Goal: Obtain resource: Download file/media

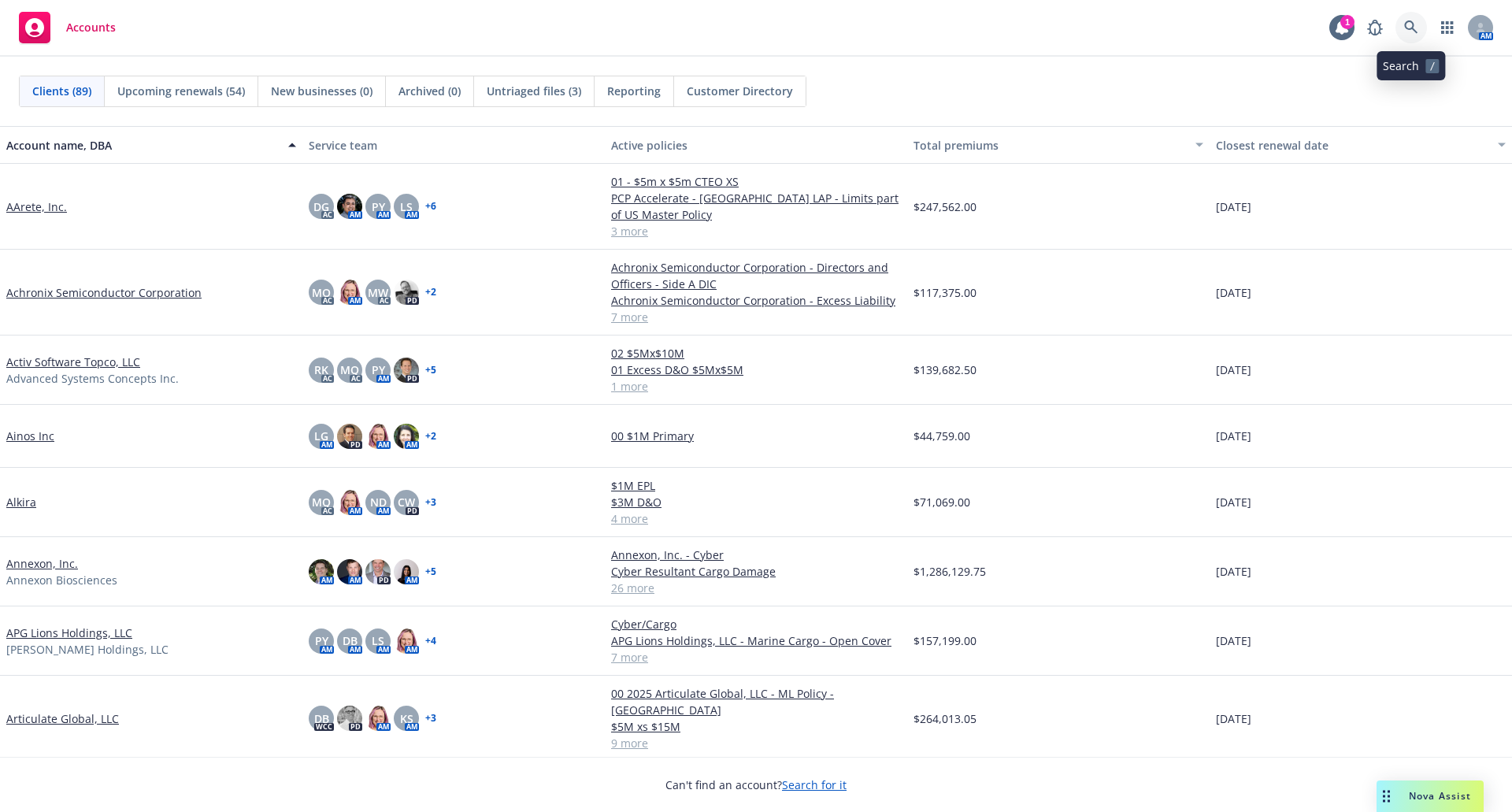
click at [1407, 24] on icon at bounding box center [1410, 27] width 14 height 14
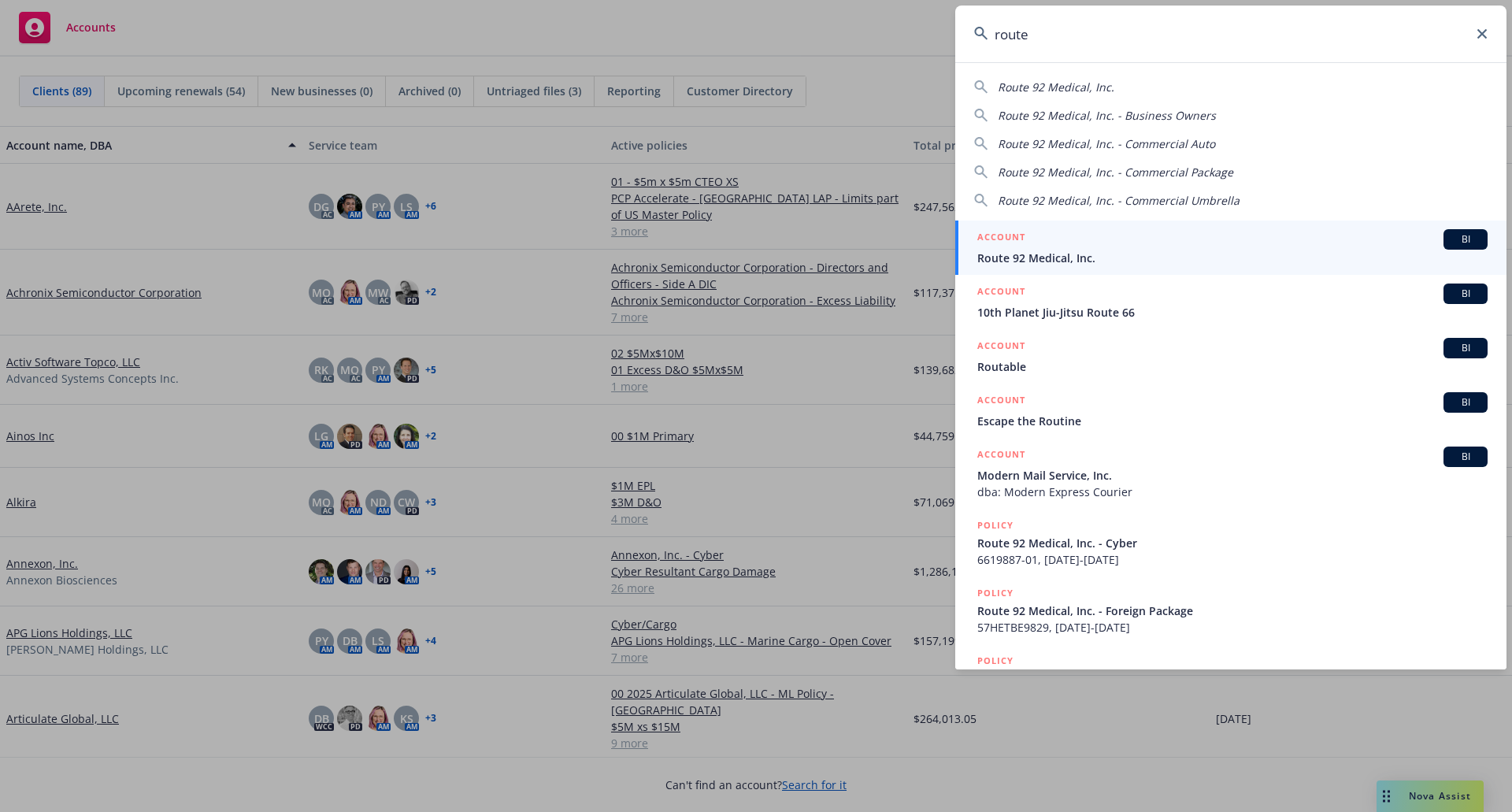
type input "route"
click at [1181, 241] on div "ACCOUNT BI" at bounding box center [1232, 239] width 511 height 21
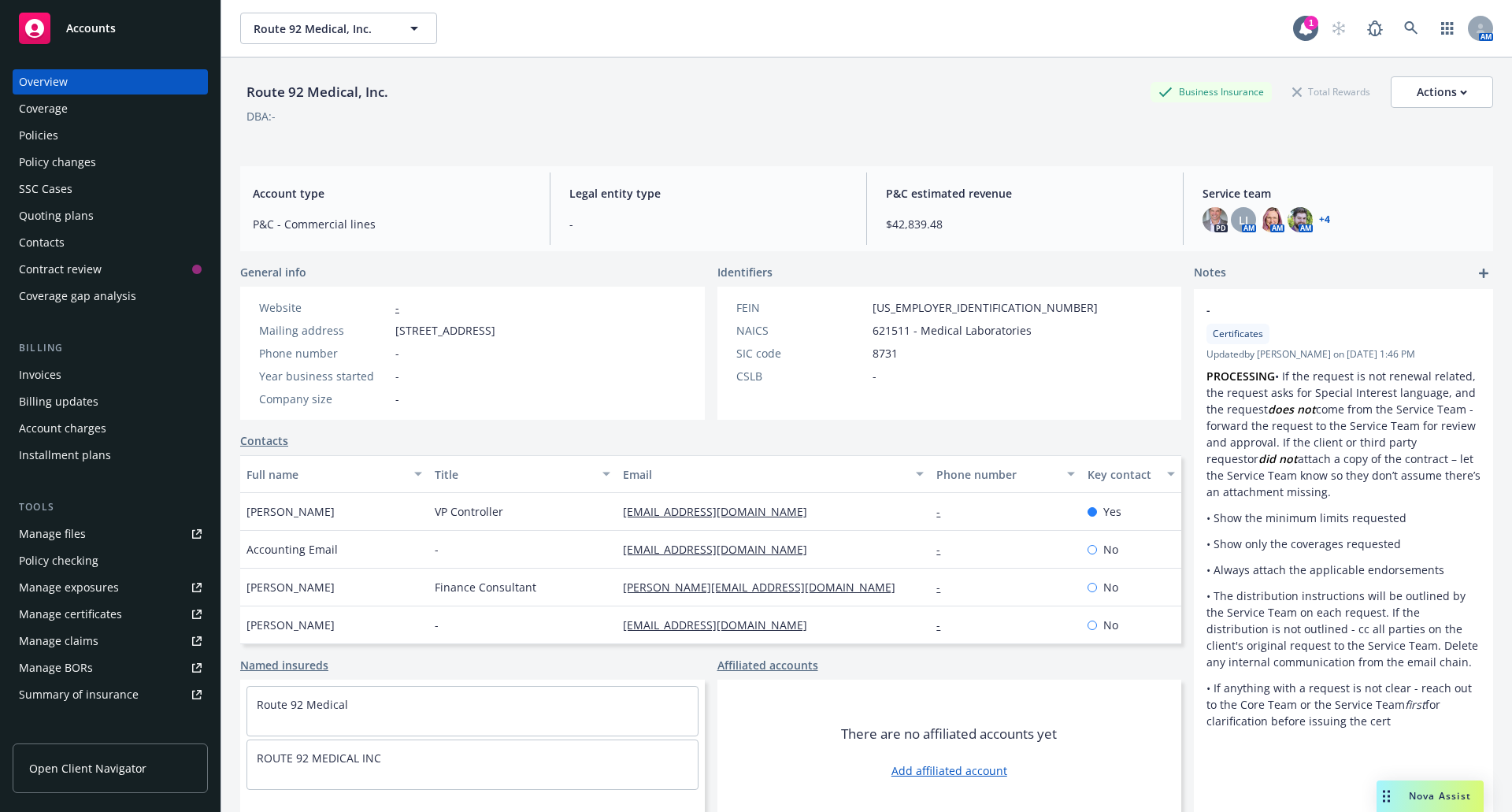
click at [51, 128] on div "Policies" at bounding box center [39, 135] width 39 height 25
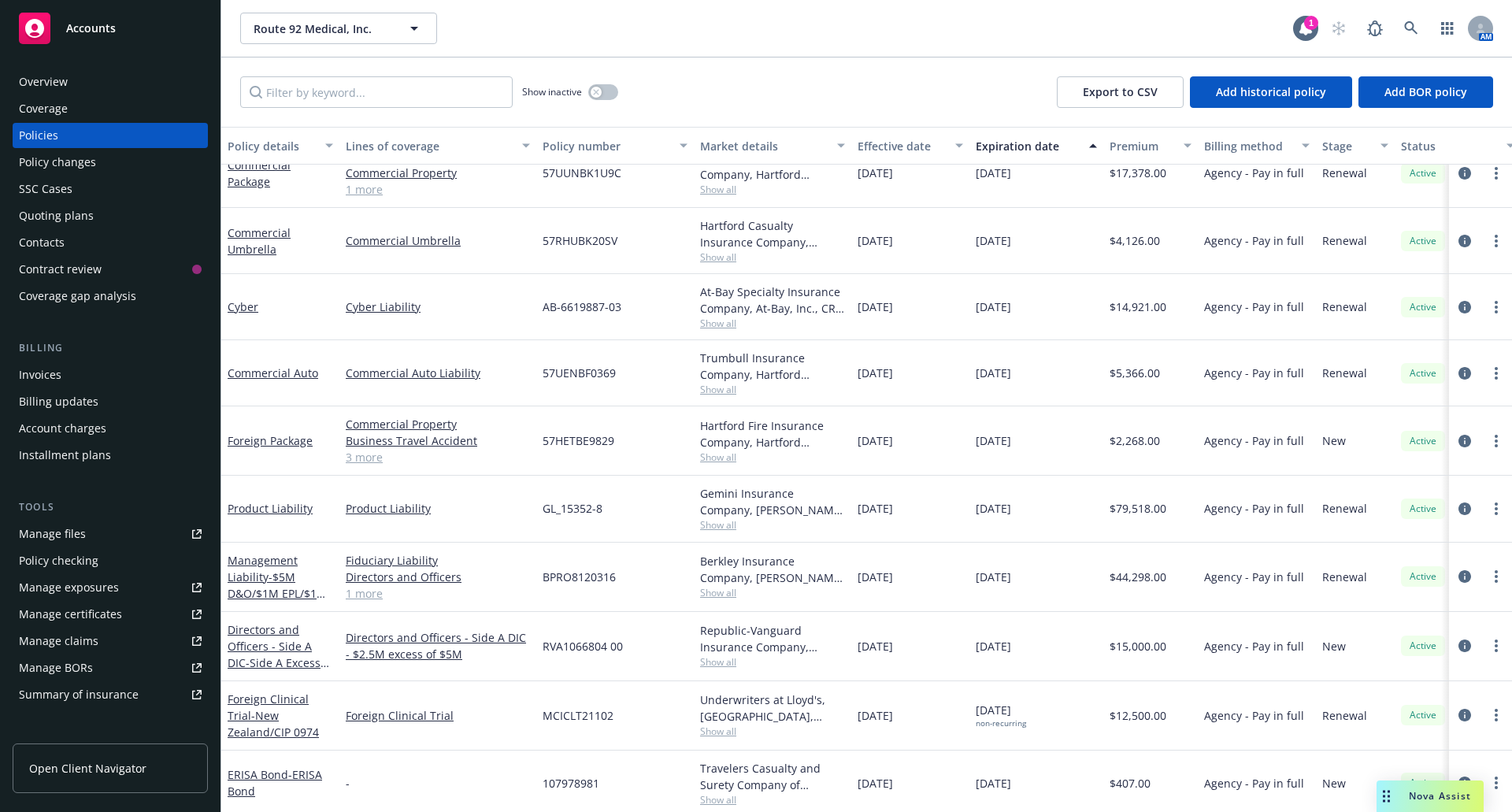
scroll to position [174, 0]
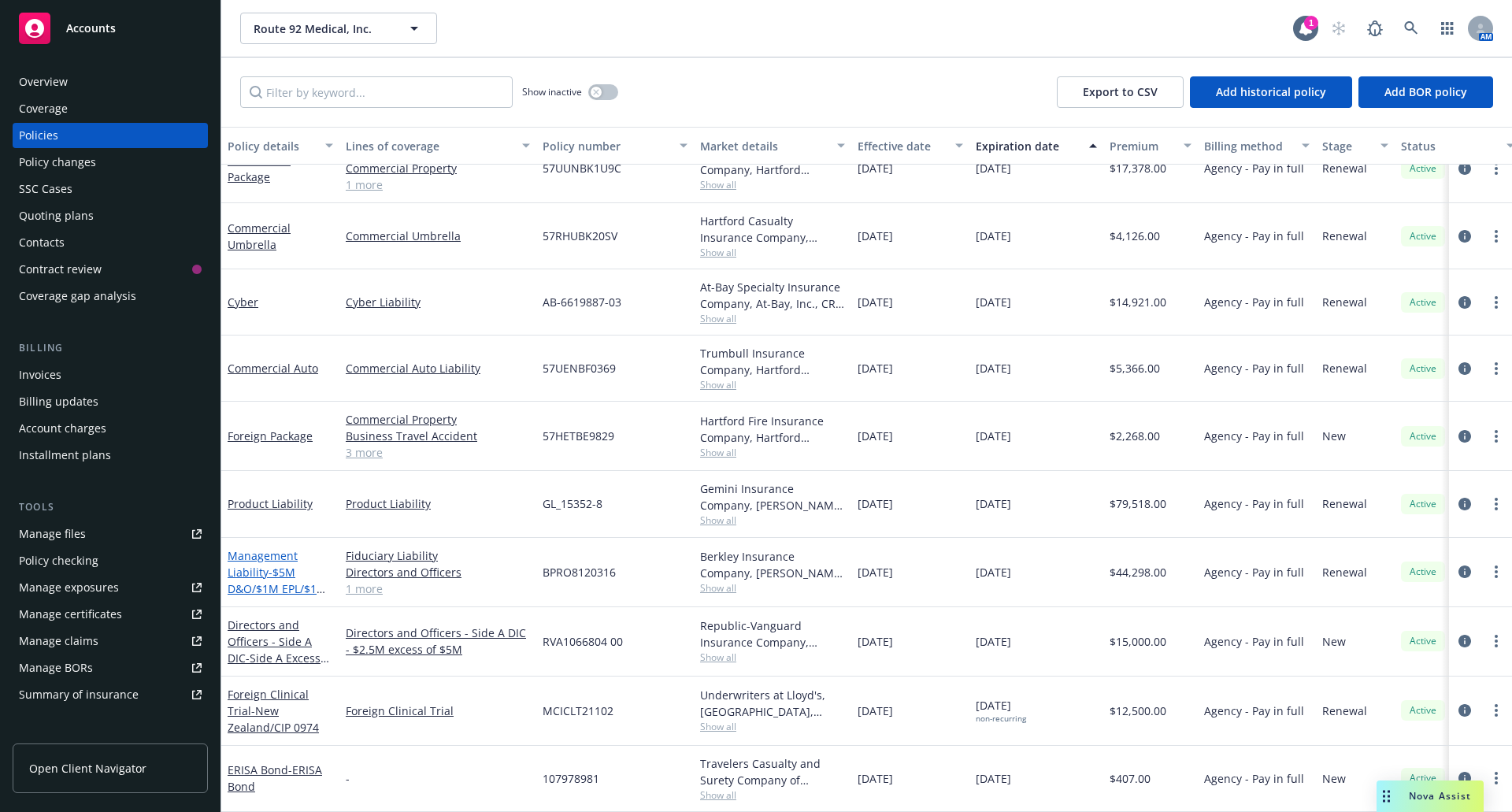
click at [271, 565] on span "- $5M D&O/$1M EPL/$1M FID" at bounding box center [277, 589] width 99 height 48
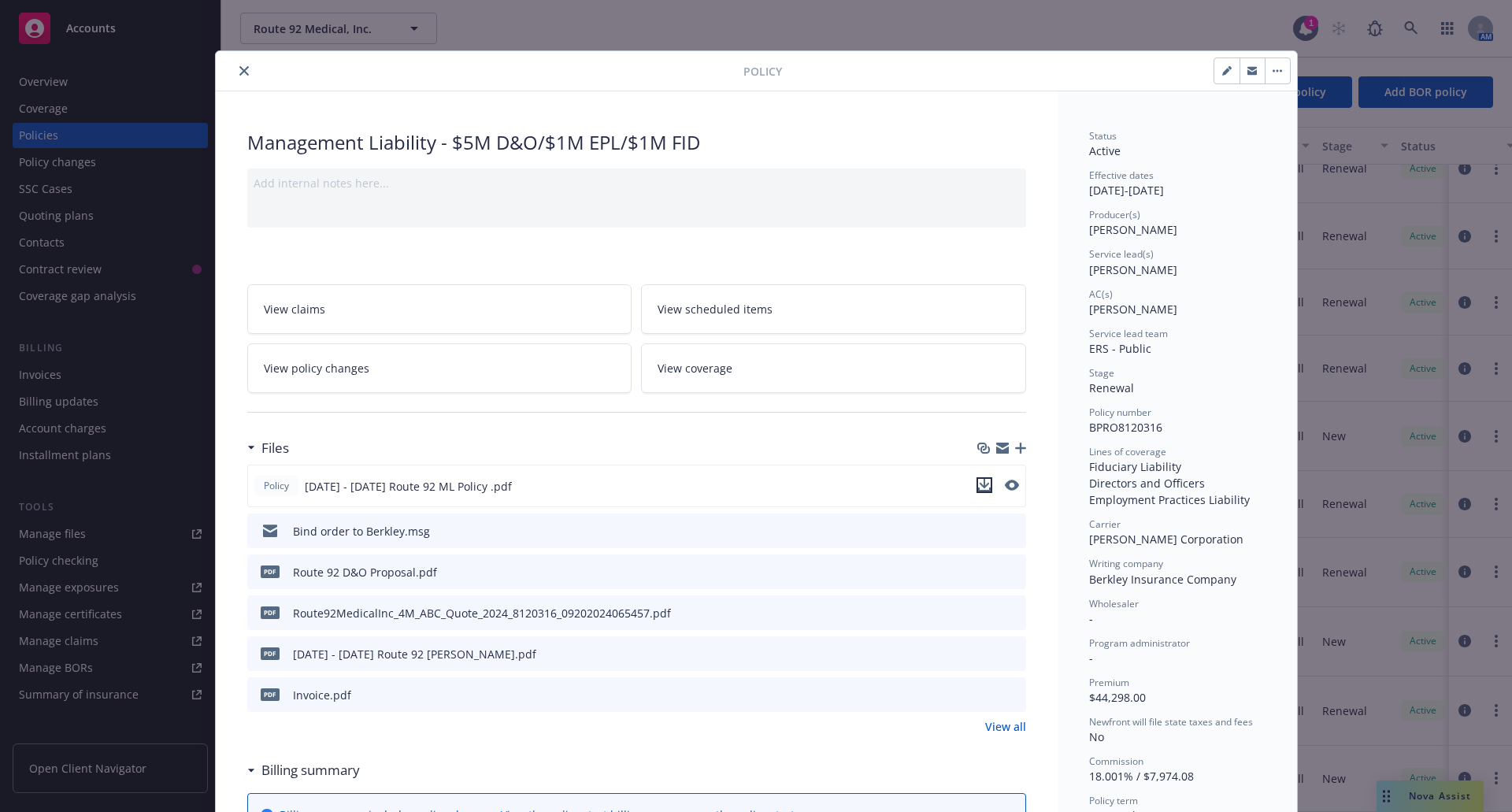
click at [978, 486] on icon "download file" at bounding box center [983, 484] width 12 height 12
click at [1426, 798] on div "Policy Management Liability - $5M D&O/$1M EPL/$1M FID Add internal notes here..…" at bounding box center [756, 406] width 1512 height 812
click at [870, 30] on div "Policy Management Liability - $5M D&O/$1M EPL/$1M FID Add internal notes here..…" at bounding box center [756, 406] width 1512 height 812
click at [240, 66] on button "close" at bounding box center [244, 71] width 19 height 19
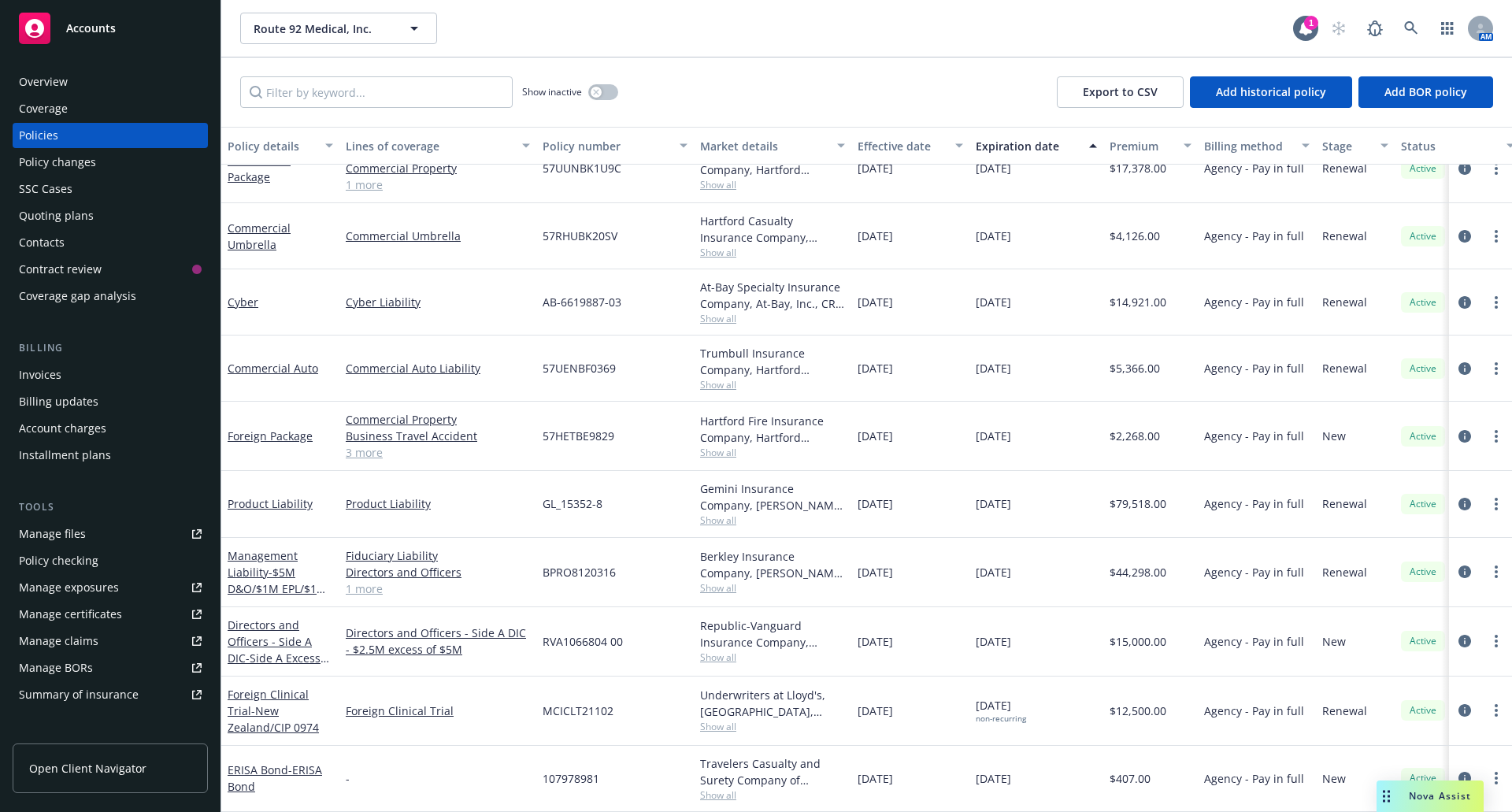
click at [1423, 801] on span "Nova Assist" at bounding box center [1440, 796] width 62 height 13
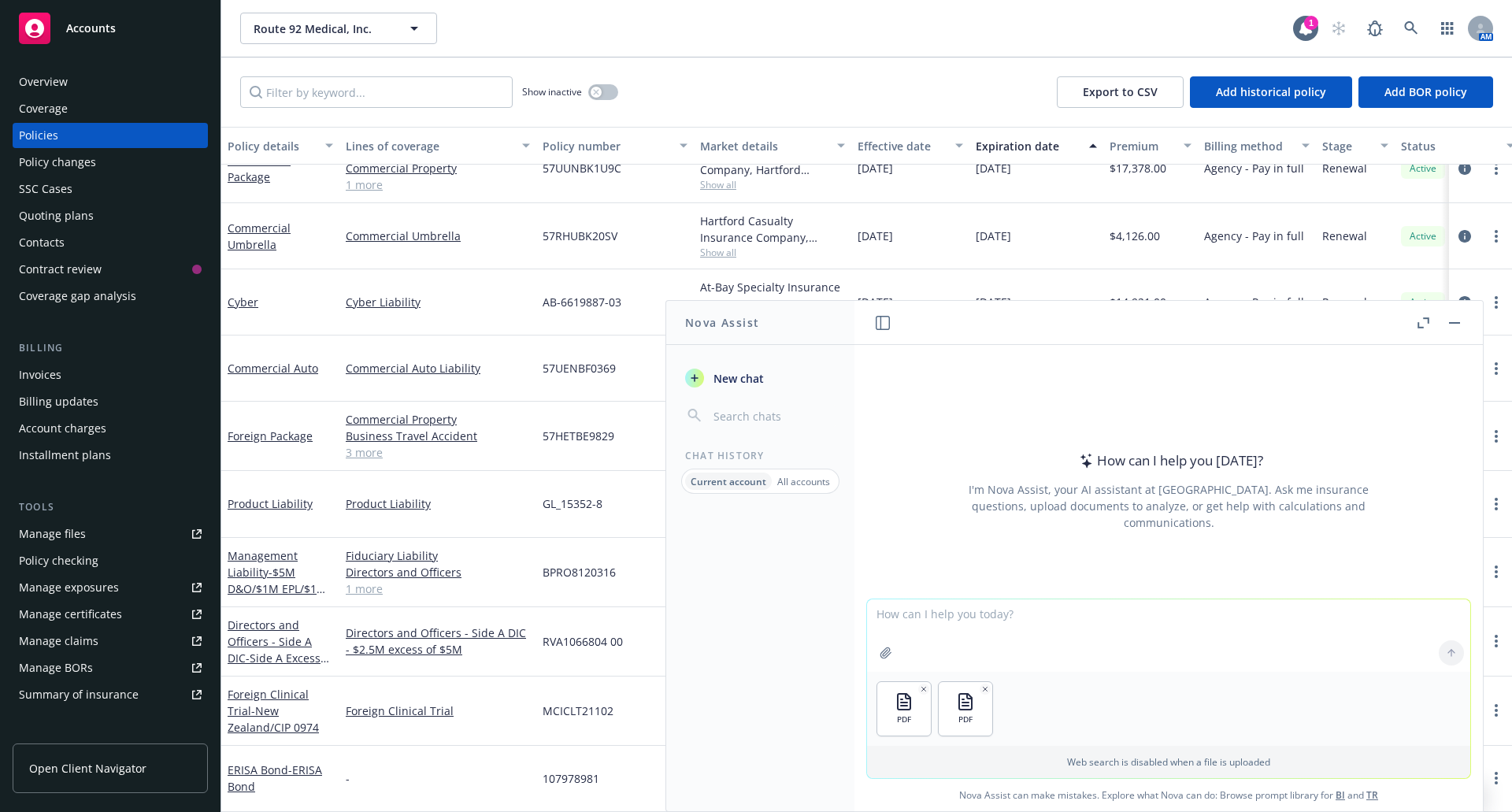
click at [957, 616] on textarea at bounding box center [1168, 635] width 603 height 72
type textarea "Please compare the renewal quote to the expiring policy and highlight any chang…"
